Goal: Find specific page/section: Find specific page/section

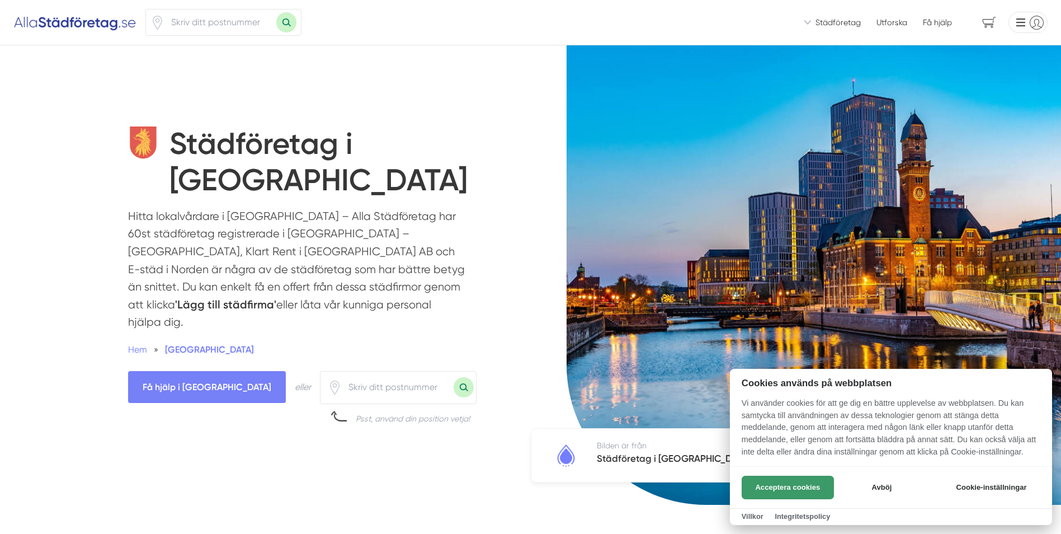
click at [778, 482] on button "Acceptera cookies" at bounding box center [788, 487] width 92 height 23
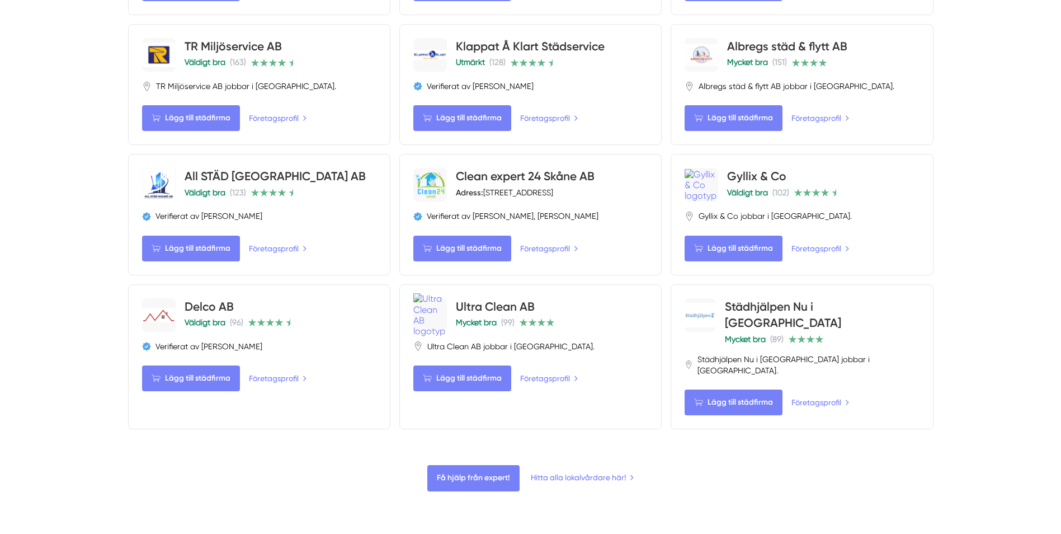
scroll to position [1175, 0]
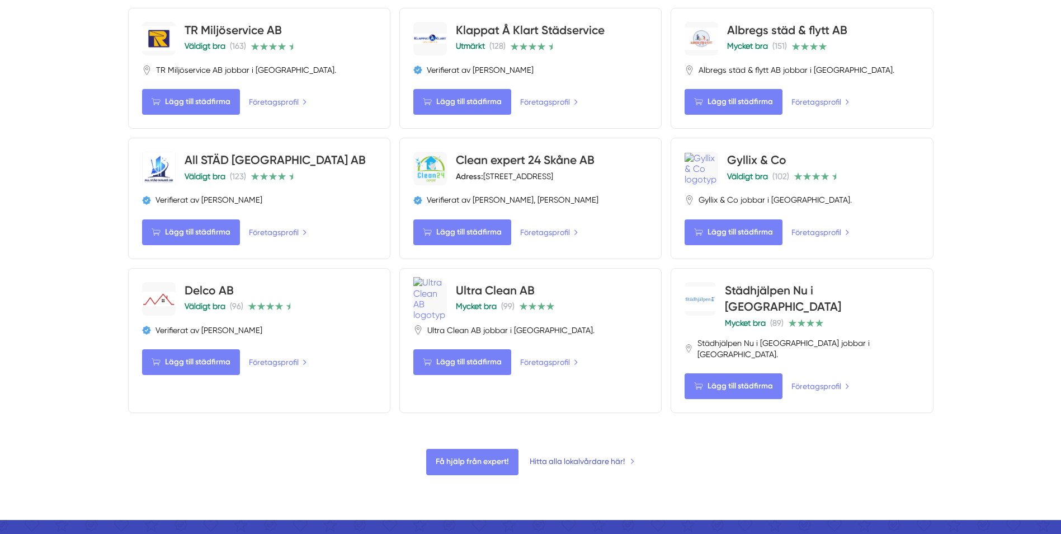
click at [586, 455] on link "Hitta alla lokalvårdare här!" at bounding box center [582, 461] width 105 height 12
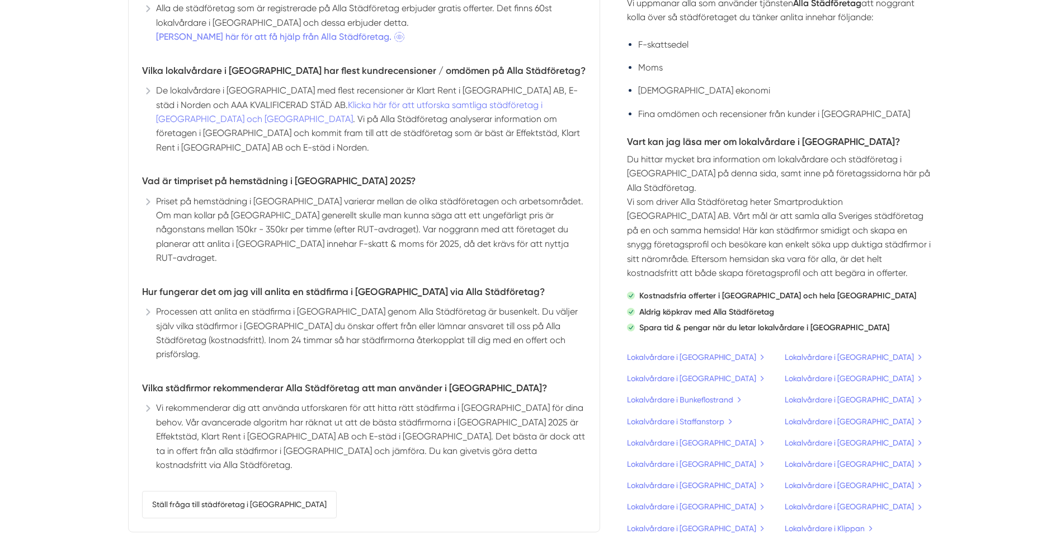
scroll to position [3357, 0]
click at [837, 435] on link "Lokalvårdare i [GEOGRAPHIC_DATA]" at bounding box center [854, 441] width 139 height 12
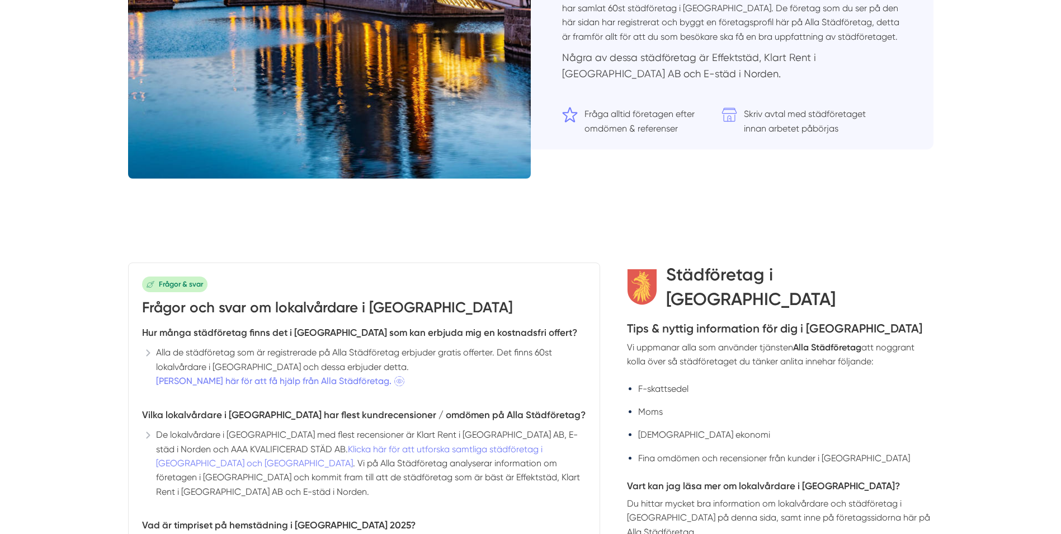
scroll to position [2912, 0]
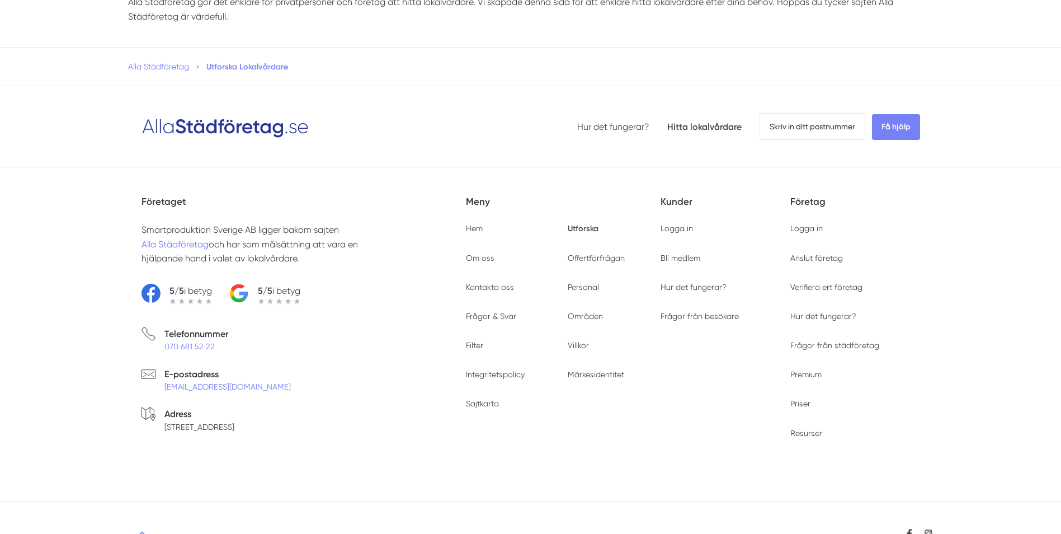
scroll to position [4345, 0]
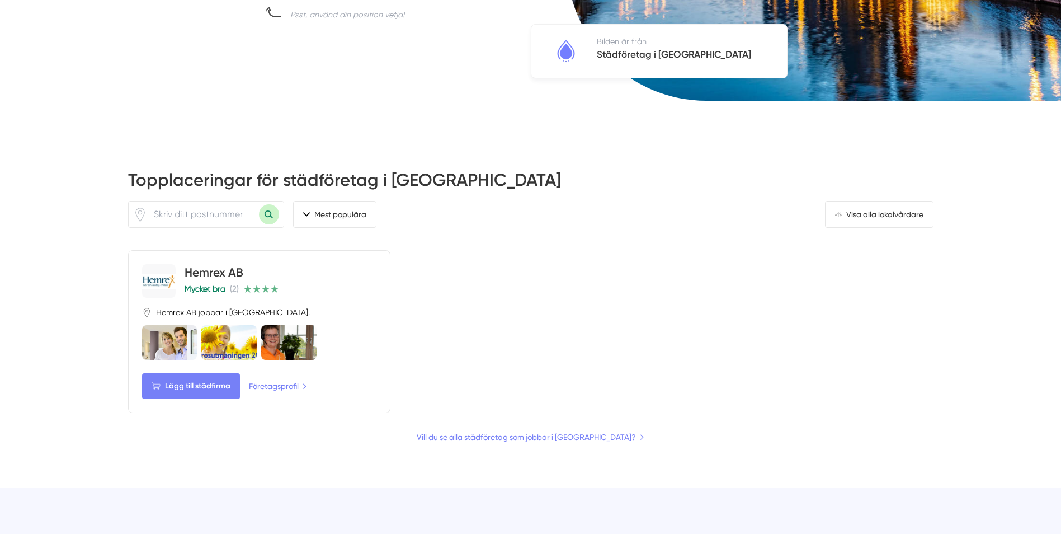
scroll to position [280, 0]
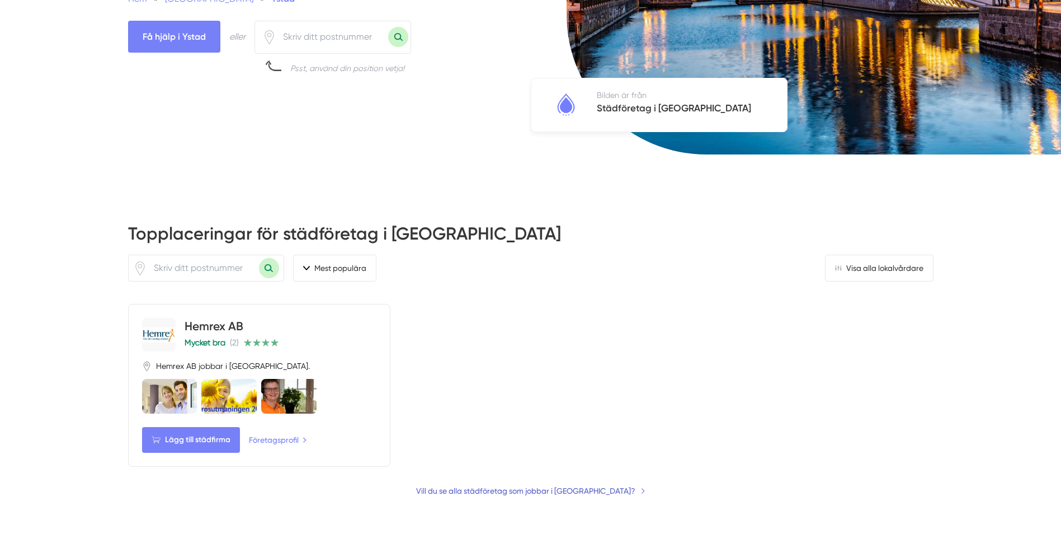
click at [545, 485] on link "Vill du se alla städföretag som jobbar i [GEOGRAPHIC_DATA]?" at bounding box center [530, 491] width 229 height 12
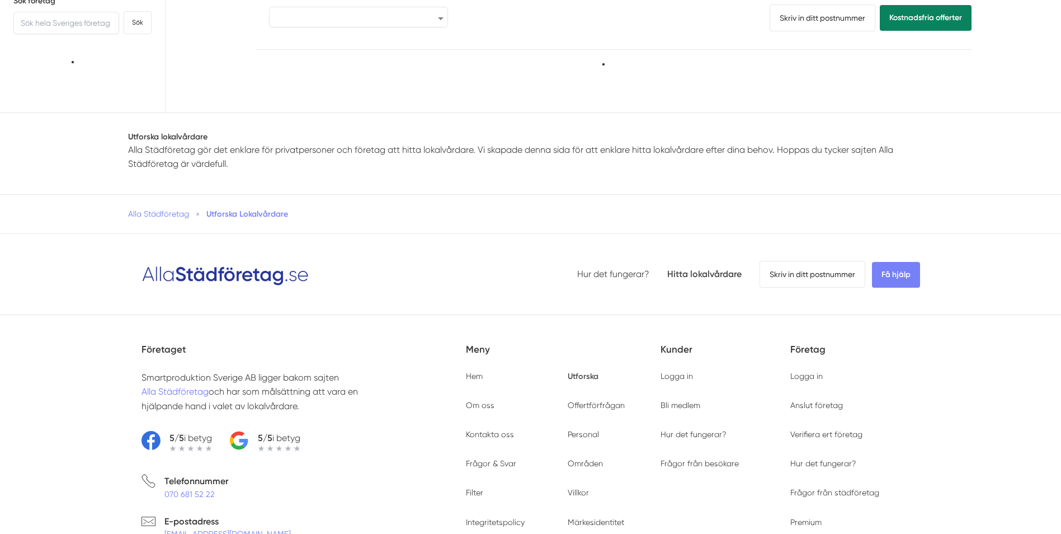
scroll to position [168, 0]
